Goal: Communication & Community: Participate in discussion

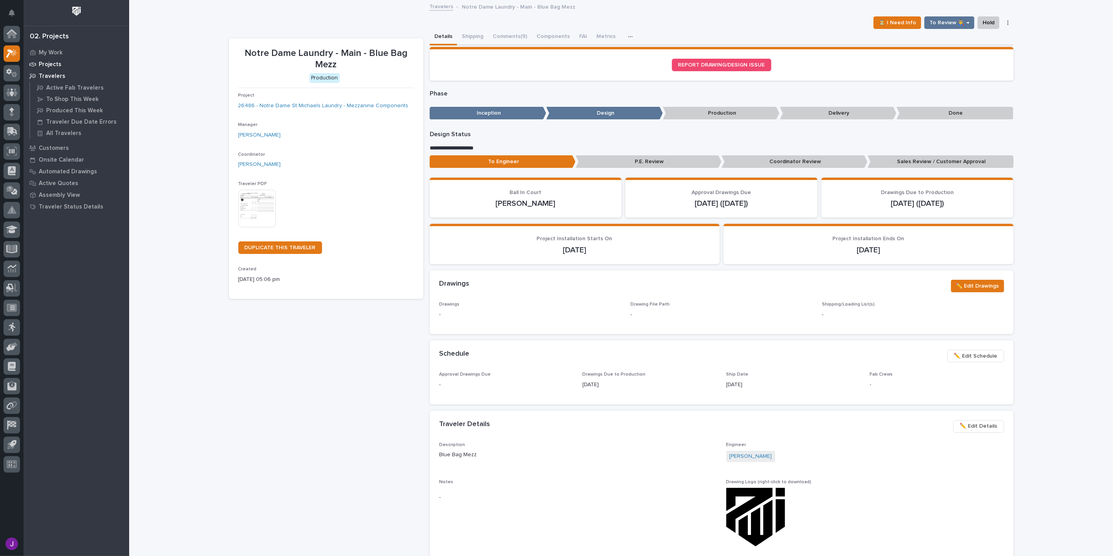
click at [52, 59] on div "Projects" at bounding box center [76, 64] width 102 height 11
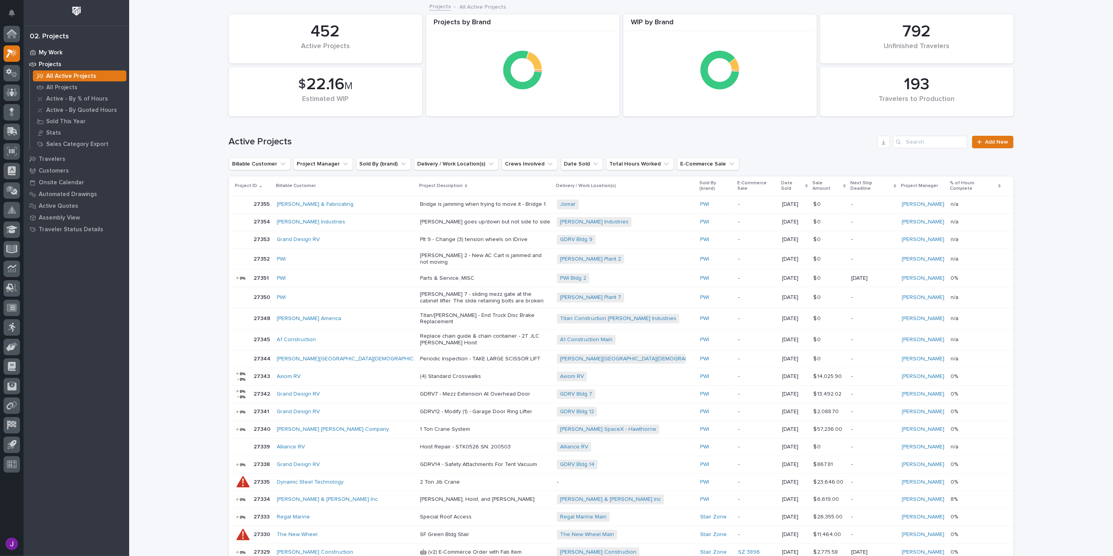
click at [63, 52] on div "My Work" at bounding box center [76, 52] width 102 height 11
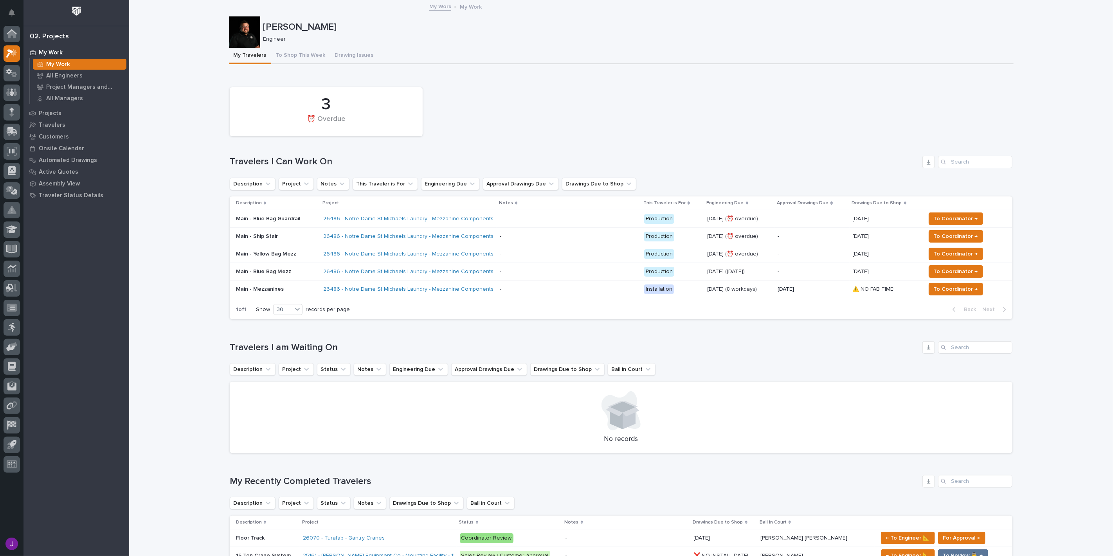
click at [282, 257] on div "Main - Yellow Bag Mezz" at bounding box center [276, 254] width 81 height 13
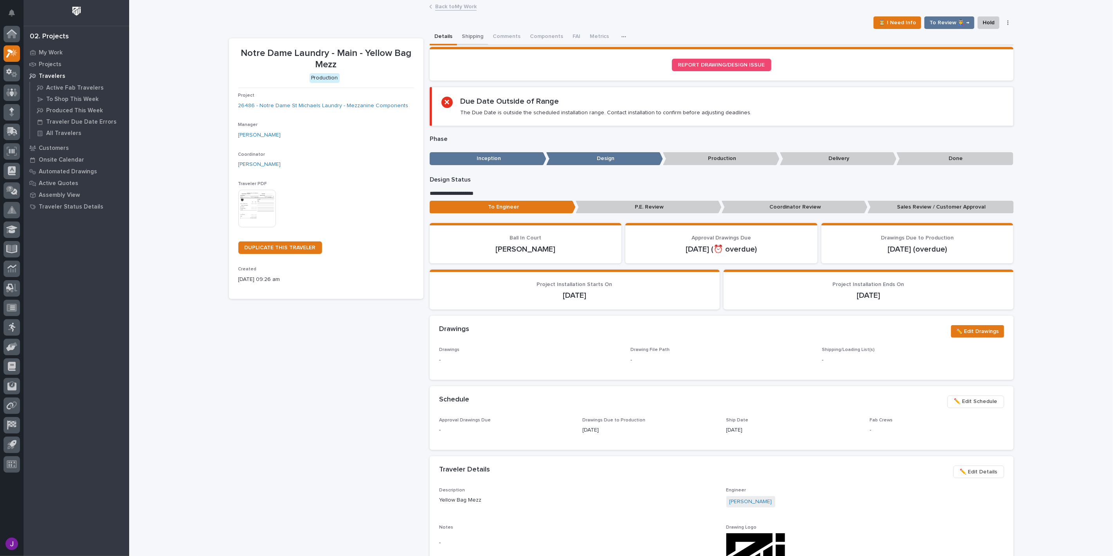
click at [468, 38] on button "Shipping" at bounding box center [472, 37] width 31 height 16
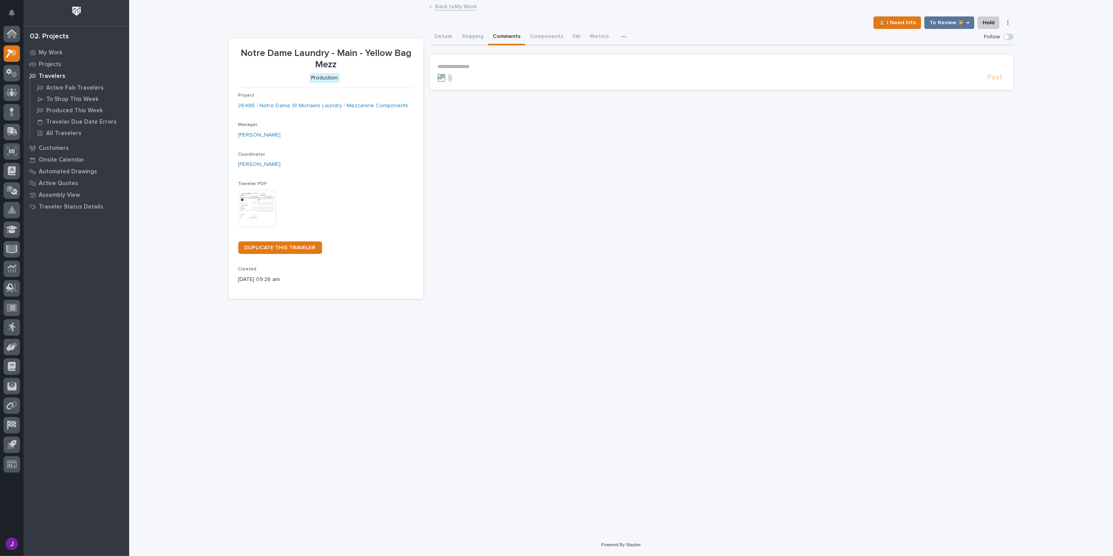
click at [498, 37] on button "Comments" at bounding box center [506, 37] width 37 height 16
drag, startPoint x: 478, startPoint y: 60, endPoint x: 476, endPoint y: 65, distance: 4.7
click at [477, 64] on section "**********" at bounding box center [722, 72] width 584 height 35
click at [476, 65] on p "**********" at bounding box center [722, 66] width 568 height 7
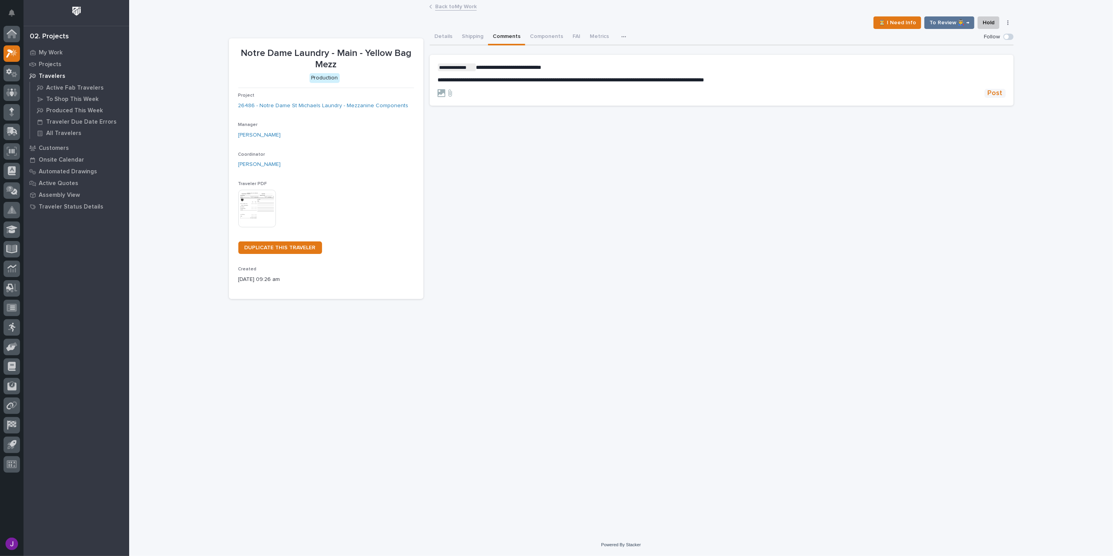
click at [992, 89] on span "Post" at bounding box center [995, 93] width 15 height 9
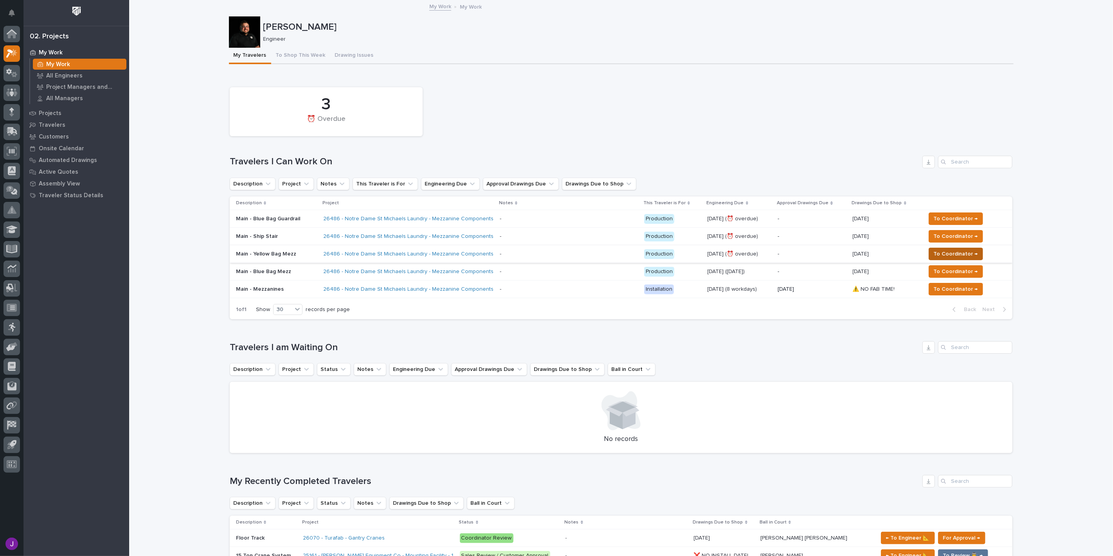
click at [936, 252] on span "To Coordinator →" at bounding box center [956, 253] width 44 height 9
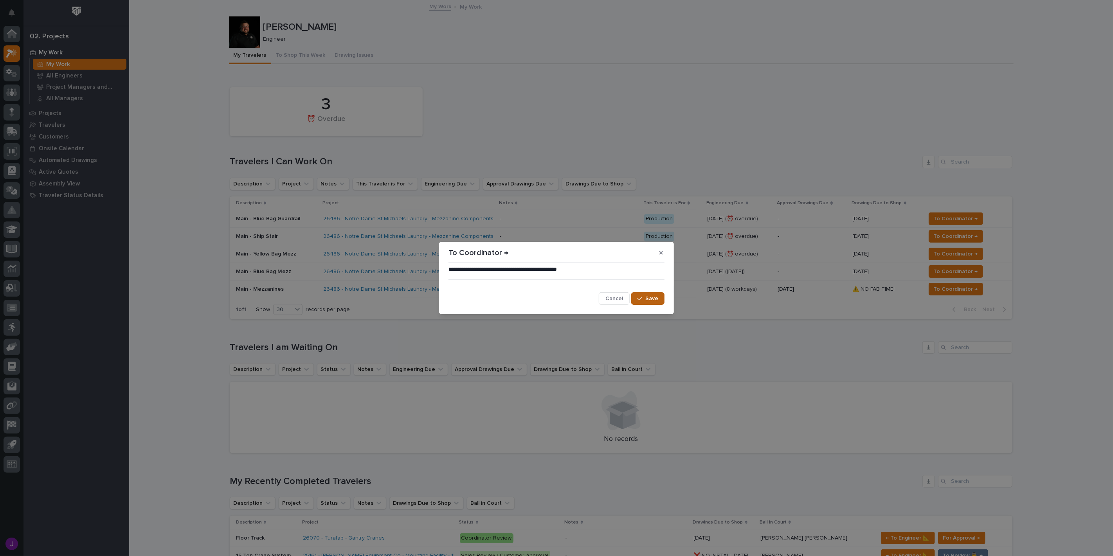
click at [646, 297] on span "Save" at bounding box center [651, 298] width 13 height 7
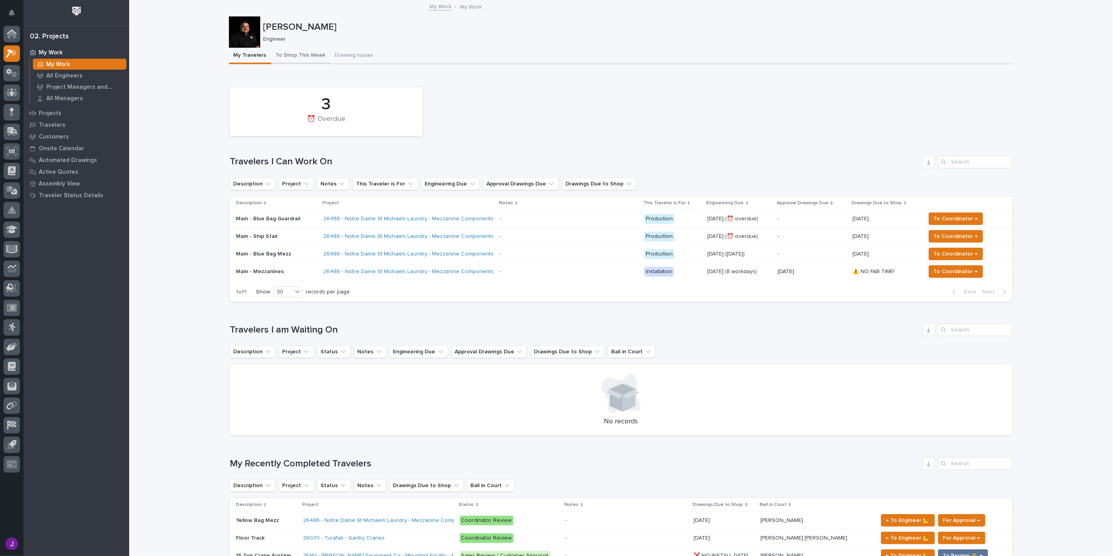
click at [296, 49] on button "To Shop This Week" at bounding box center [300, 56] width 59 height 16
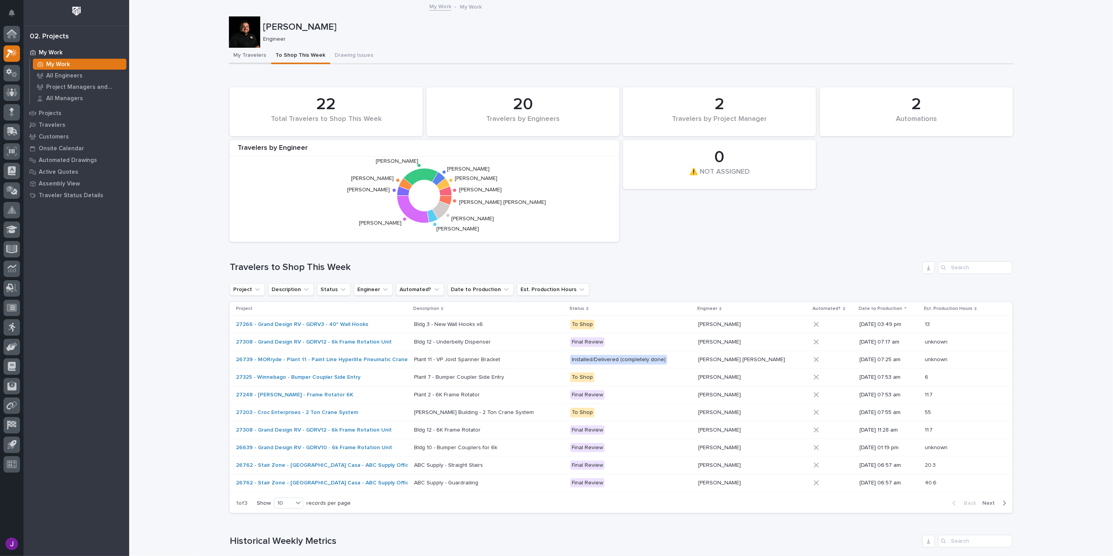
click at [235, 52] on button "My Travelers" at bounding box center [250, 56] width 42 height 16
